Goal: Task Accomplishment & Management: Manage account settings

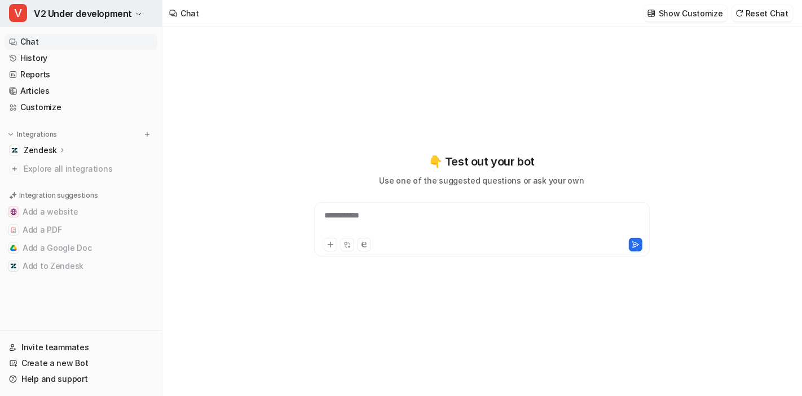
click at [84, 11] on span "V2 Under development" at bounding box center [83, 14] width 98 height 16
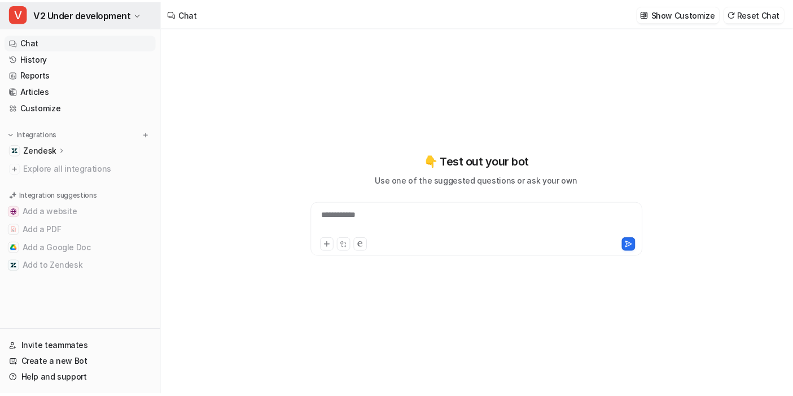
scroll to position [1525, 0]
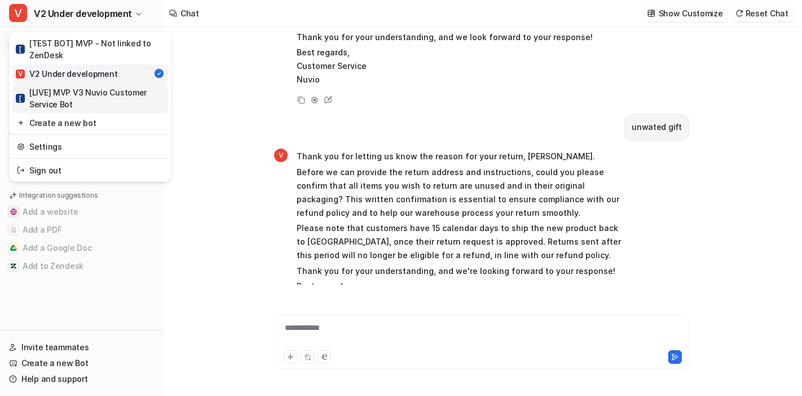
click at [76, 91] on div "[ [LIVE] MVP V3 Nuvio Customer Service Bot" at bounding box center [90, 98] width 149 height 24
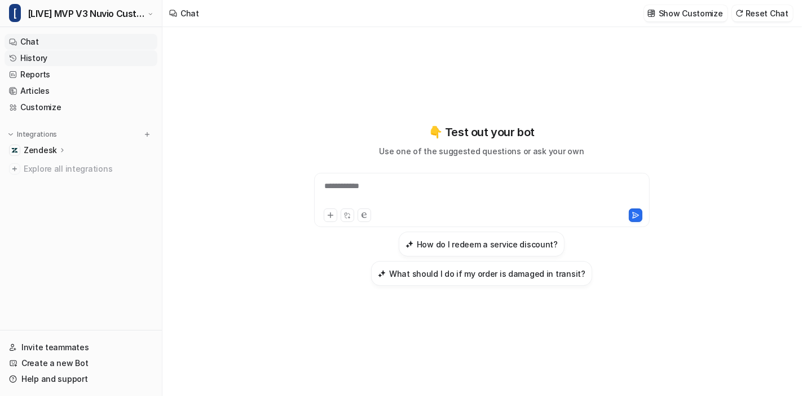
click at [46, 59] on link "History" at bounding box center [81, 58] width 153 height 16
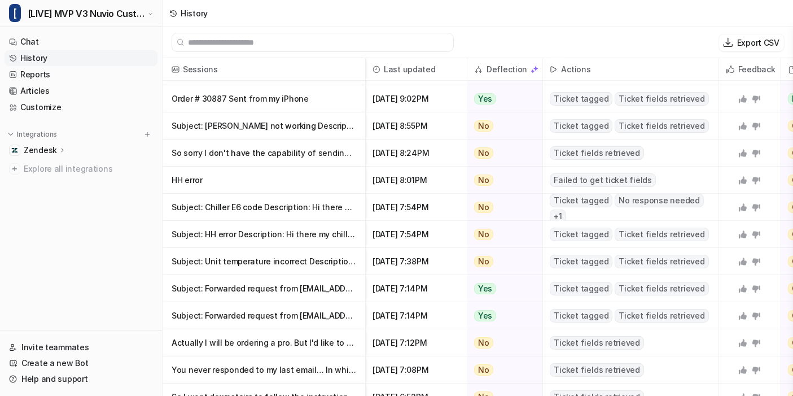
scroll to position [188, 0]
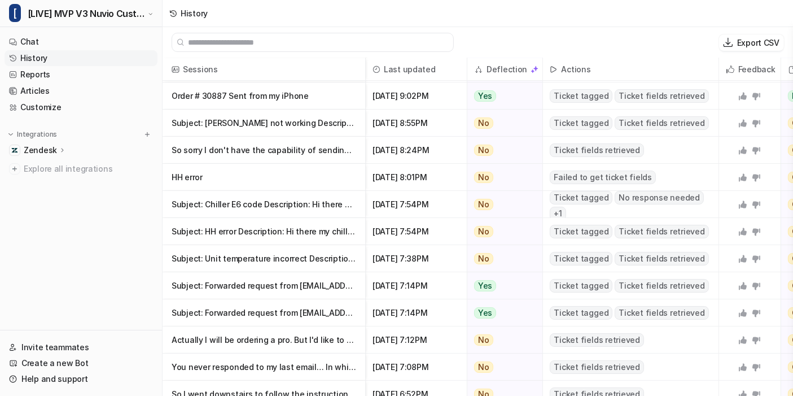
click at [141, 222] on nav "Chat History Reports Articles Customize Integrations Zendesk Overview Sources A…" at bounding box center [81, 179] width 162 height 300
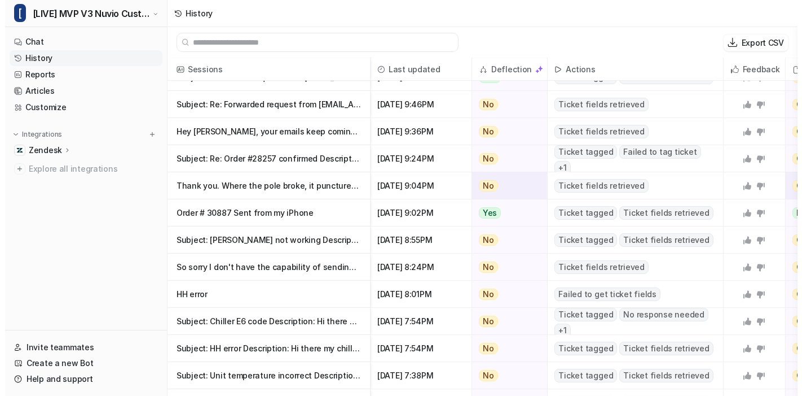
scroll to position [0, 0]
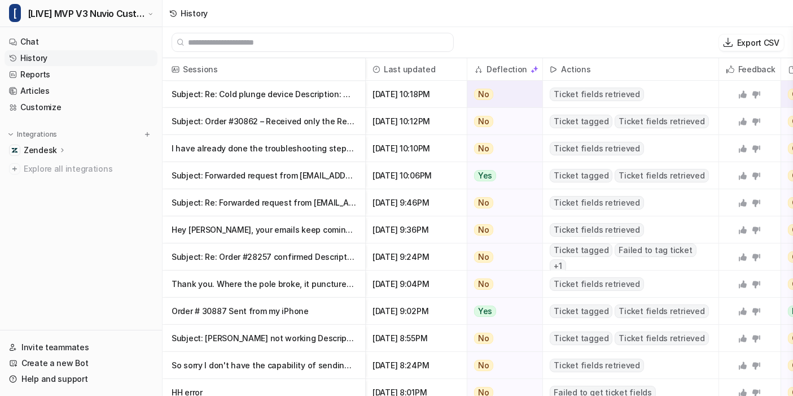
click at [326, 86] on p "Subject: Re: Cold plunge device Description: This is a follow-up to your previo" at bounding box center [264, 94] width 185 height 27
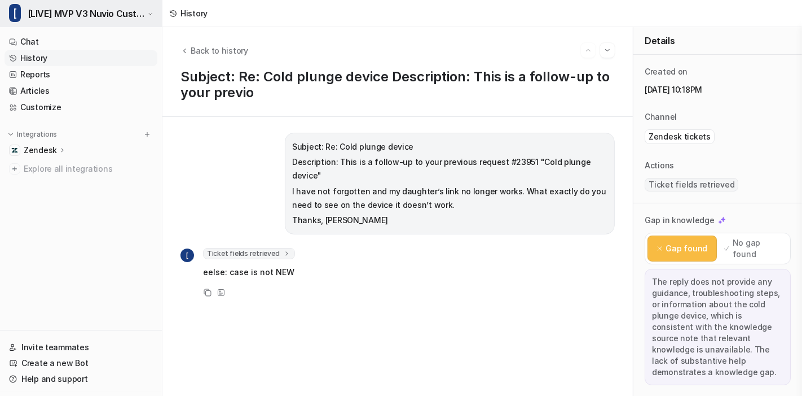
click at [83, 6] on span "[LIVE] MVP V3 Nuvio Customer Service Bot" at bounding box center [87, 14] width 118 height 16
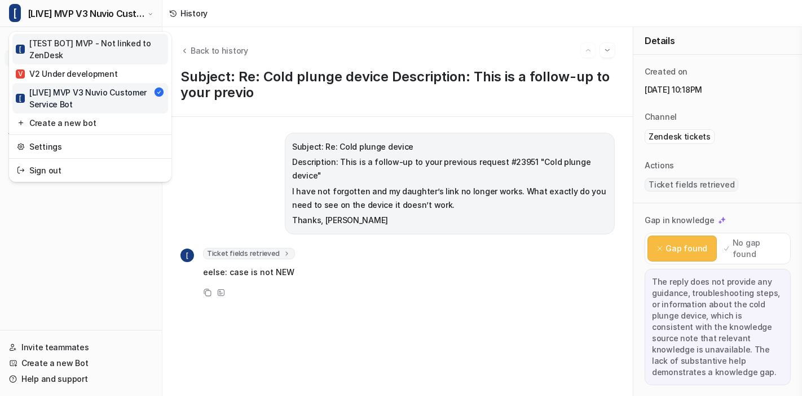
click at [81, 38] on div "[ [TEST BOT] MVP - Not linked to ZenDesk" at bounding box center [90, 49] width 149 height 24
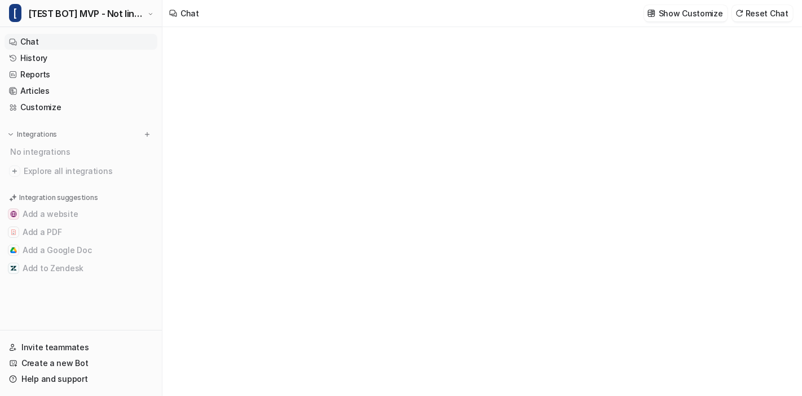
type textarea "**********"
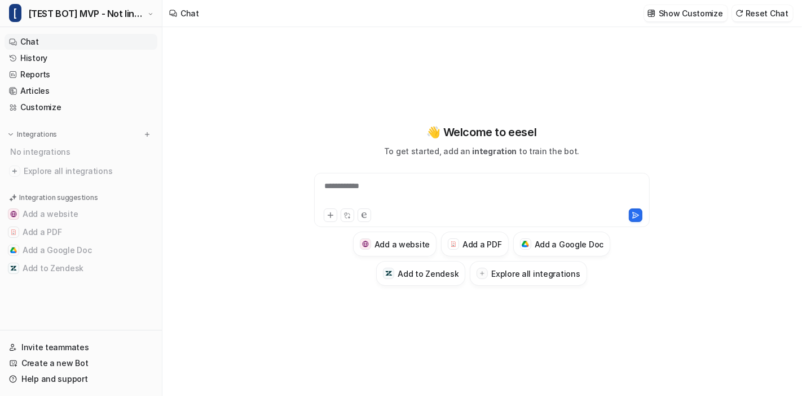
click at [456, 195] on div "**********" at bounding box center [482, 193] width 331 height 26
paste div
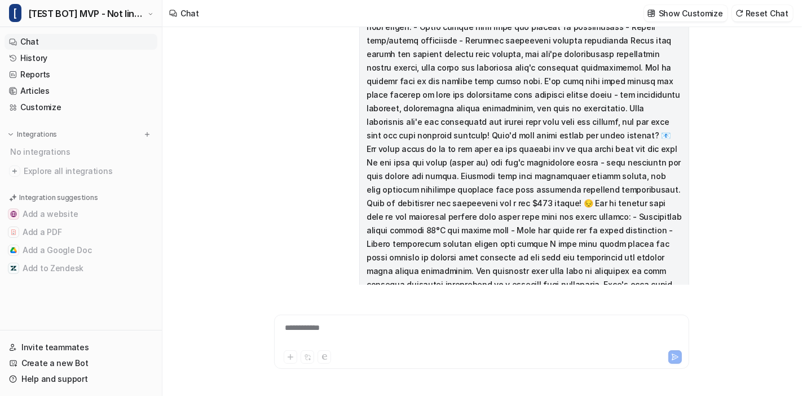
scroll to position [1407, 0]
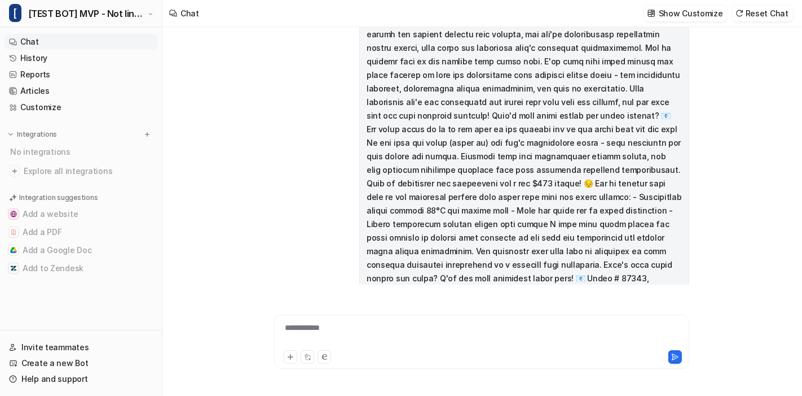
click at [384, 353] on span "Searched knowledge base" at bounding box center [349, 358] width 104 height 11
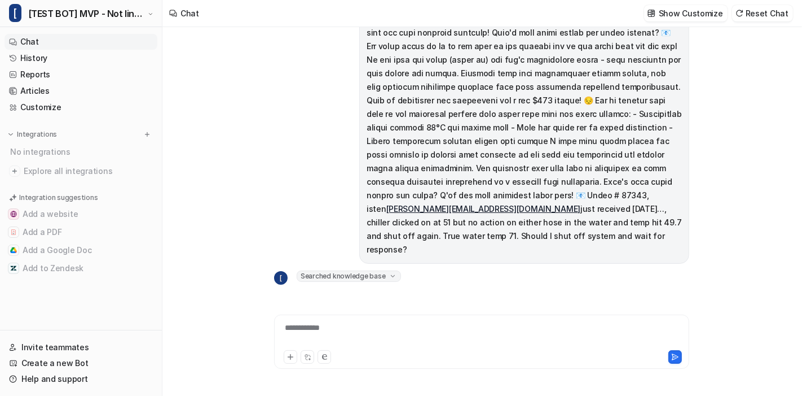
click at [377, 387] on span "Nuvio: Hi, I can see you are experiencing a high temperature issue" at bounding box center [429, 395] width 265 height 17
click at [376, 371] on span "Searched knowledge base" at bounding box center [349, 376] width 104 height 11
click at [585, 270] on div "[ Searched knowledge base search_queries : [ "chiller temperature sensor inaccu…" at bounding box center [481, 393] width 415 height 247
click at [392, 372] on icon at bounding box center [393, 376] width 8 height 8
click at [393, 272] on icon at bounding box center [393, 276] width 8 height 8
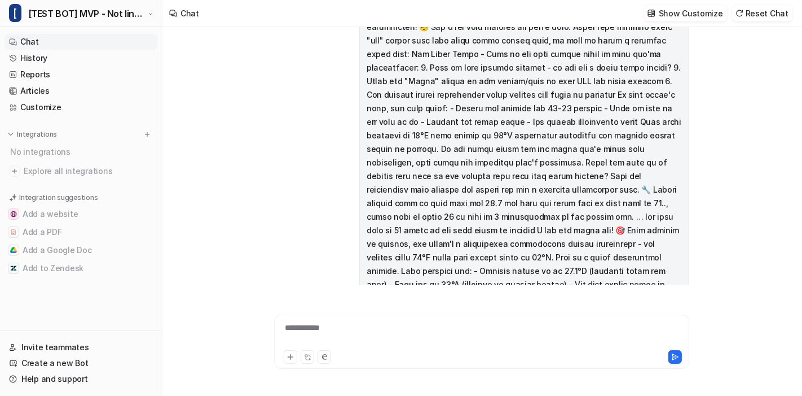
scroll to position [279, 0]
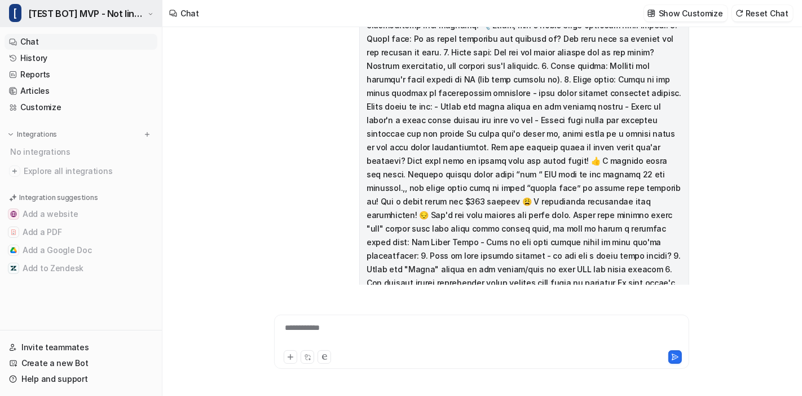
click at [58, 20] on span "[TEST BOT] MVP - Not linked to ZenDesk" at bounding box center [86, 14] width 117 height 16
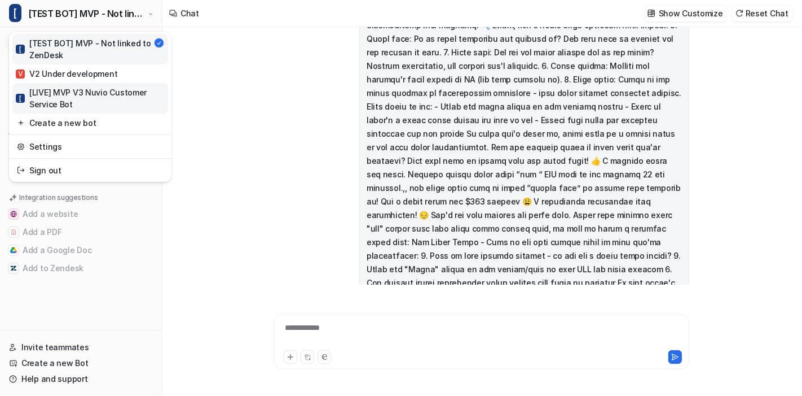
click at [63, 99] on div "[ [LIVE] MVP V3 Nuvio Customer Service Bot" at bounding box center [90, 98] width 149 height 24
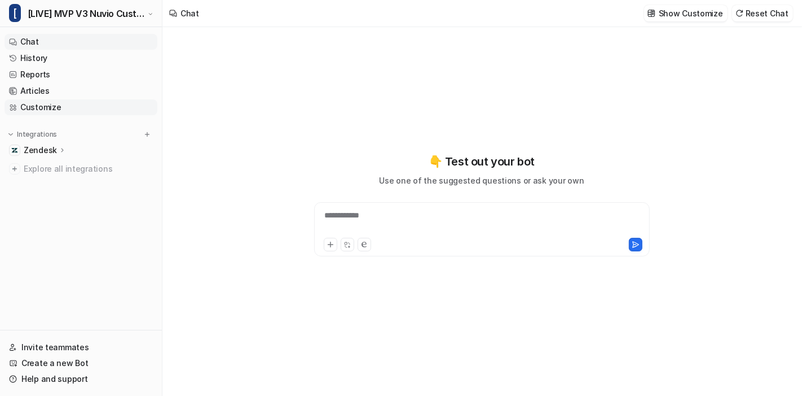
type textarea "**********"
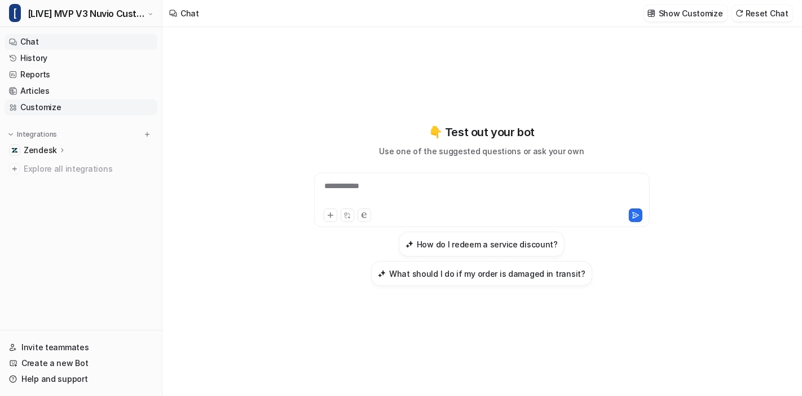
click at [55, 107] on link "Customize" at bounding box center [81, 107] width 153 height 16
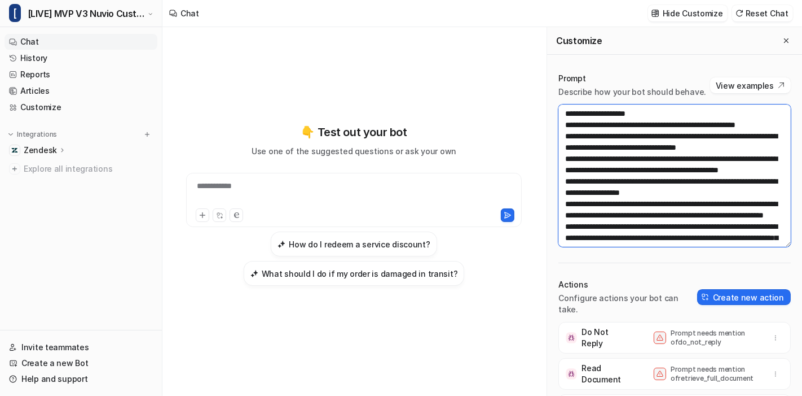
click at [616, 170] on textarea at bounding box center [675, 175] width 232 height 142
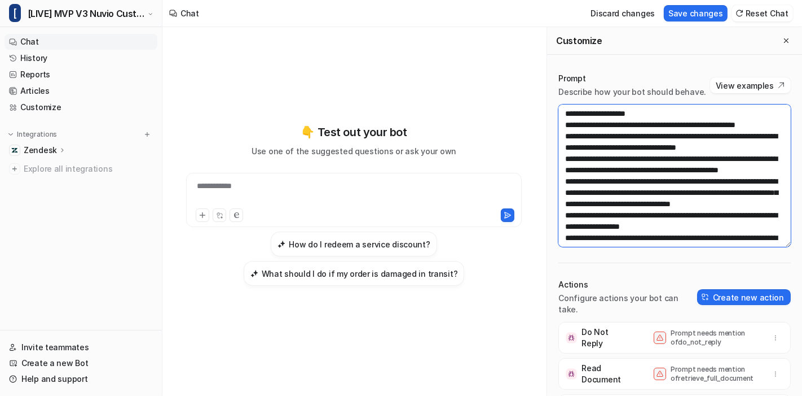
click at [609, 170] on textarea at bounding box center [675, 175] width 232 height 142
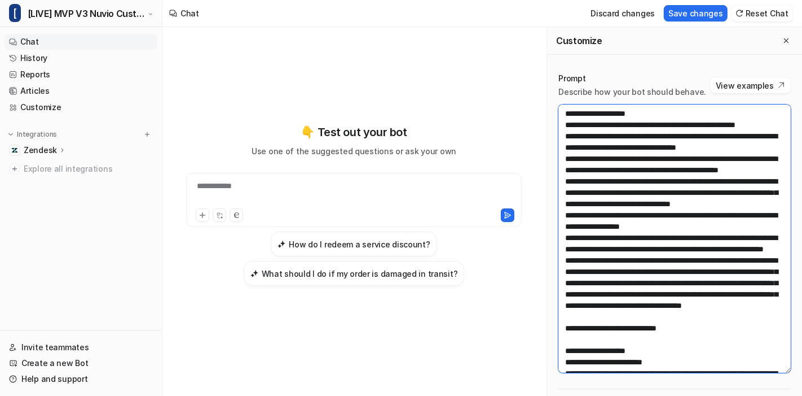
drag, startPoint x: 771, startPoint y: 256, endPoint x: 761, endPoint y: 383, distance: 126.8
click at [761, 372] on textarea at bounding box center [675, 238] width 232 height 268
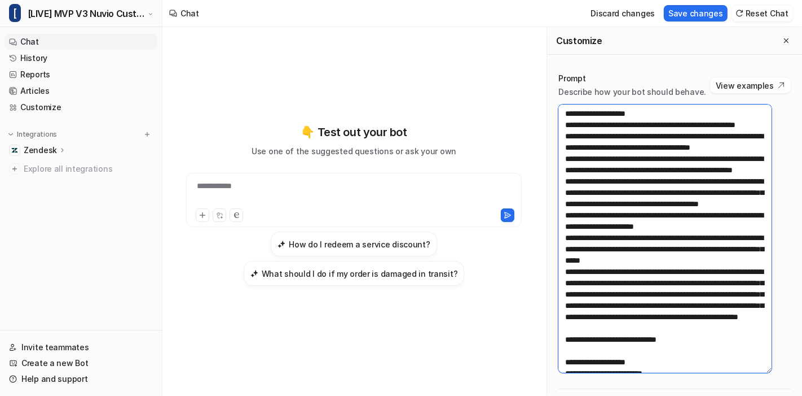
click at [657, 169] on textarea at bounding box center [665, 238] width 213 height 268
paste textarea "**********"
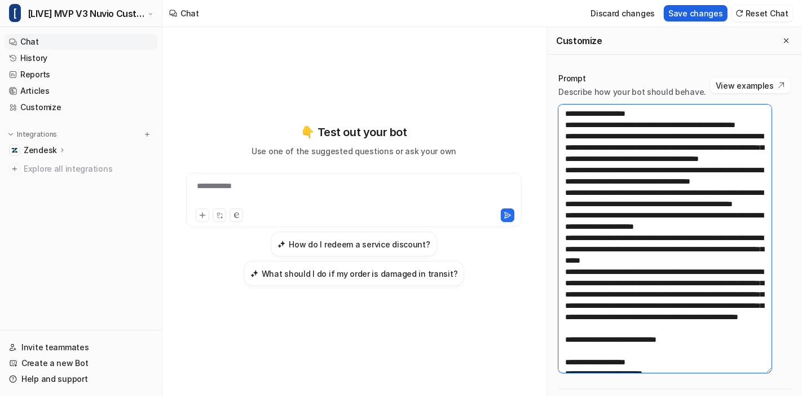
type textarea "**********"
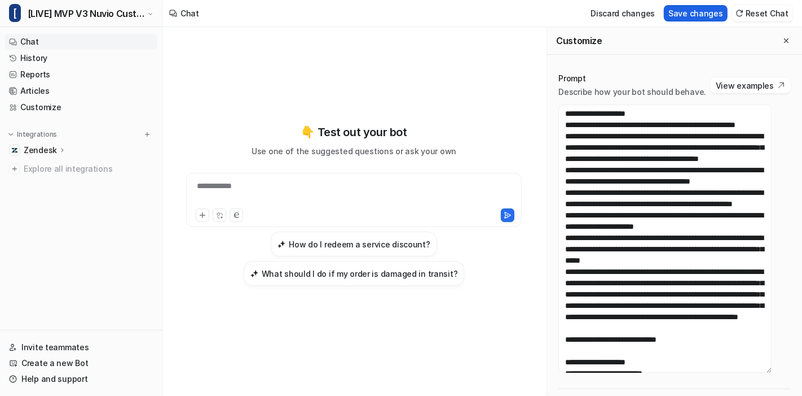
click at [704, 15] on button "Save changes" at bounding box center [696, 13] width 64 height 16
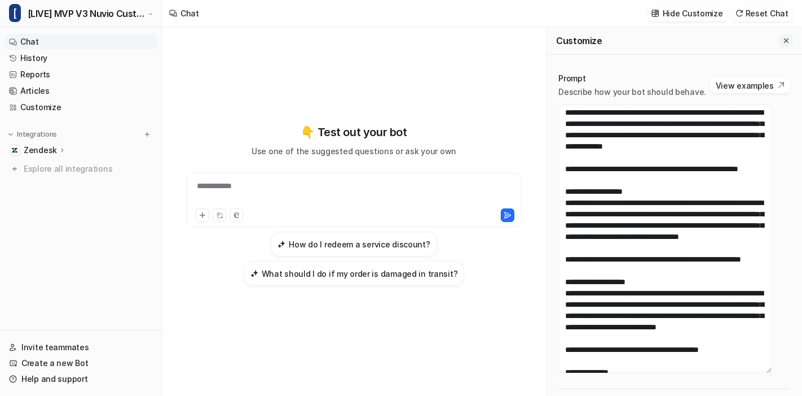
click at [780, 35] on button "Close flyout" at bounding box center [787, 41] width 14 height 14
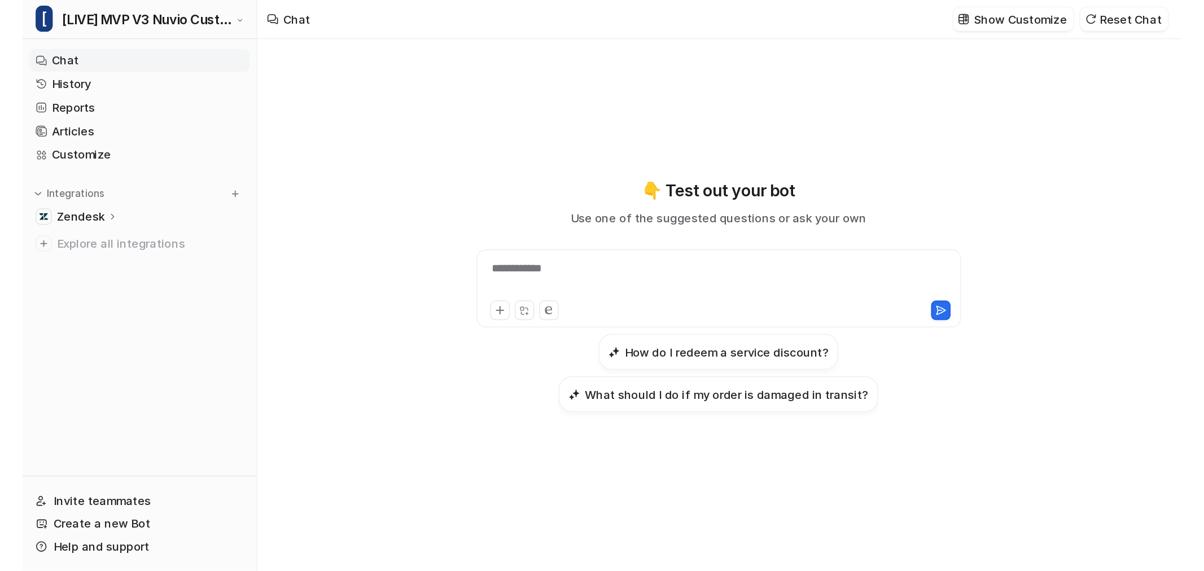
scroll to position [21512, 0]
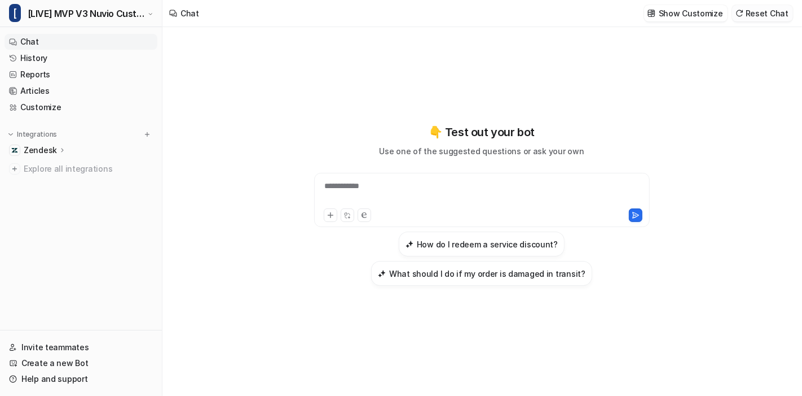
click at [770, 18] on button "Reset Chat" at bounding box center [762, 13] width 61 height 16
click at [473, 200] on div "**********" at bounding box center [482, 193] width 331 height 26
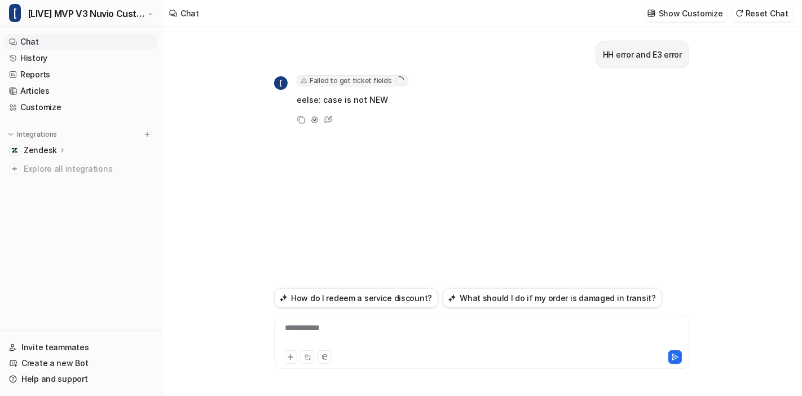
click at [473, 200] on div "HH error and E3 error [ Failed to get ticket fields error : "Error: ToolExcepti…" at bounding box center [481, 155] width 415 height 257
